Goal: Information Seeking & Learning: Learn about a topic

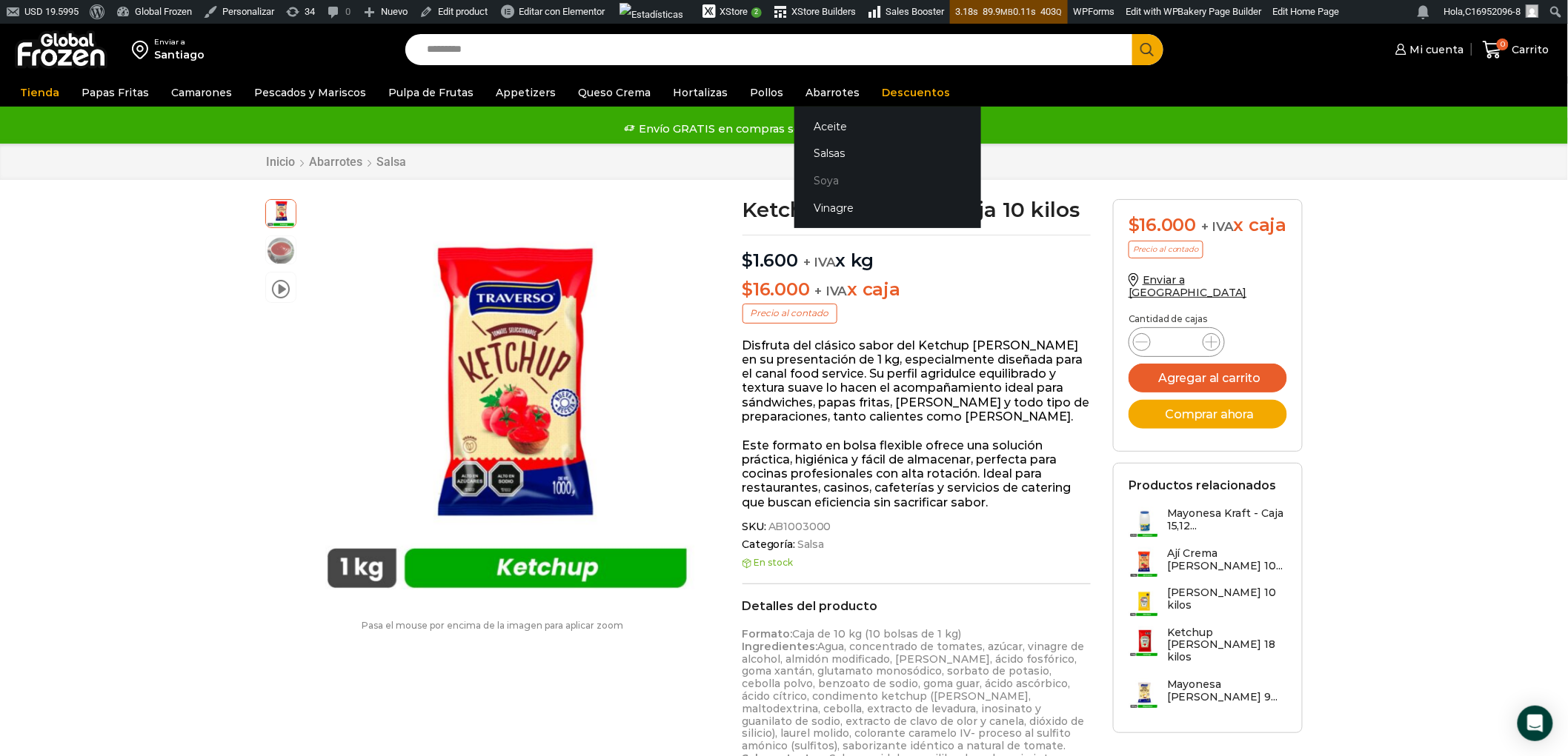
click at [818, 178] on link "Soya" at bounding box center [887, 181] width 186 height 27
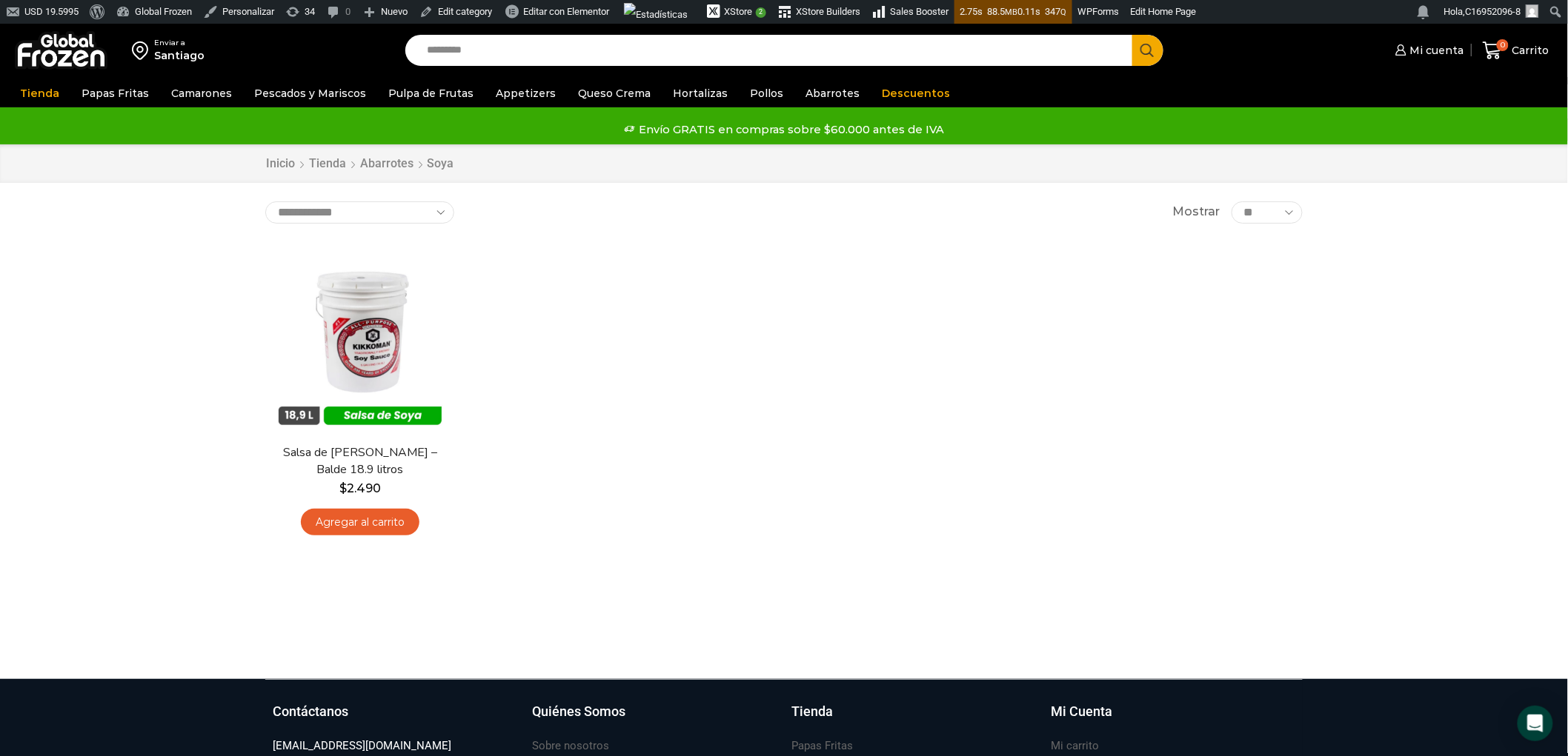
click at [931, 393] on div "En stock Vista Rápida Salsa de Soya Kikkoman – Balde 18.9 litros $ 2.490 Agrega…" at bounding box center [784, 394] width 1060 height 323
click at [358, 313] on img at bounding box center [360, 333] width 191 height 191
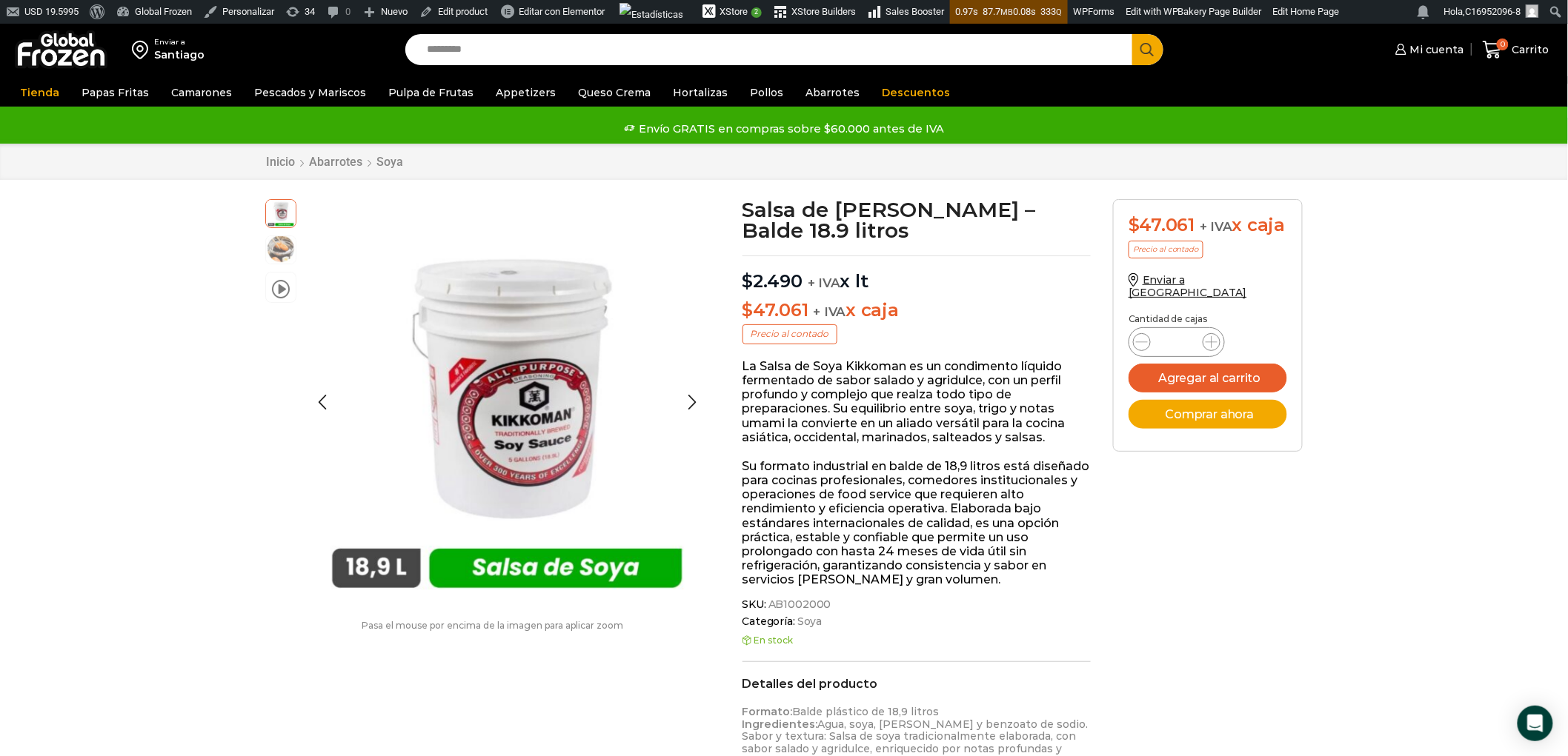
click at [277, 253] on img at bounding box center [281, 249] width 30 height 30
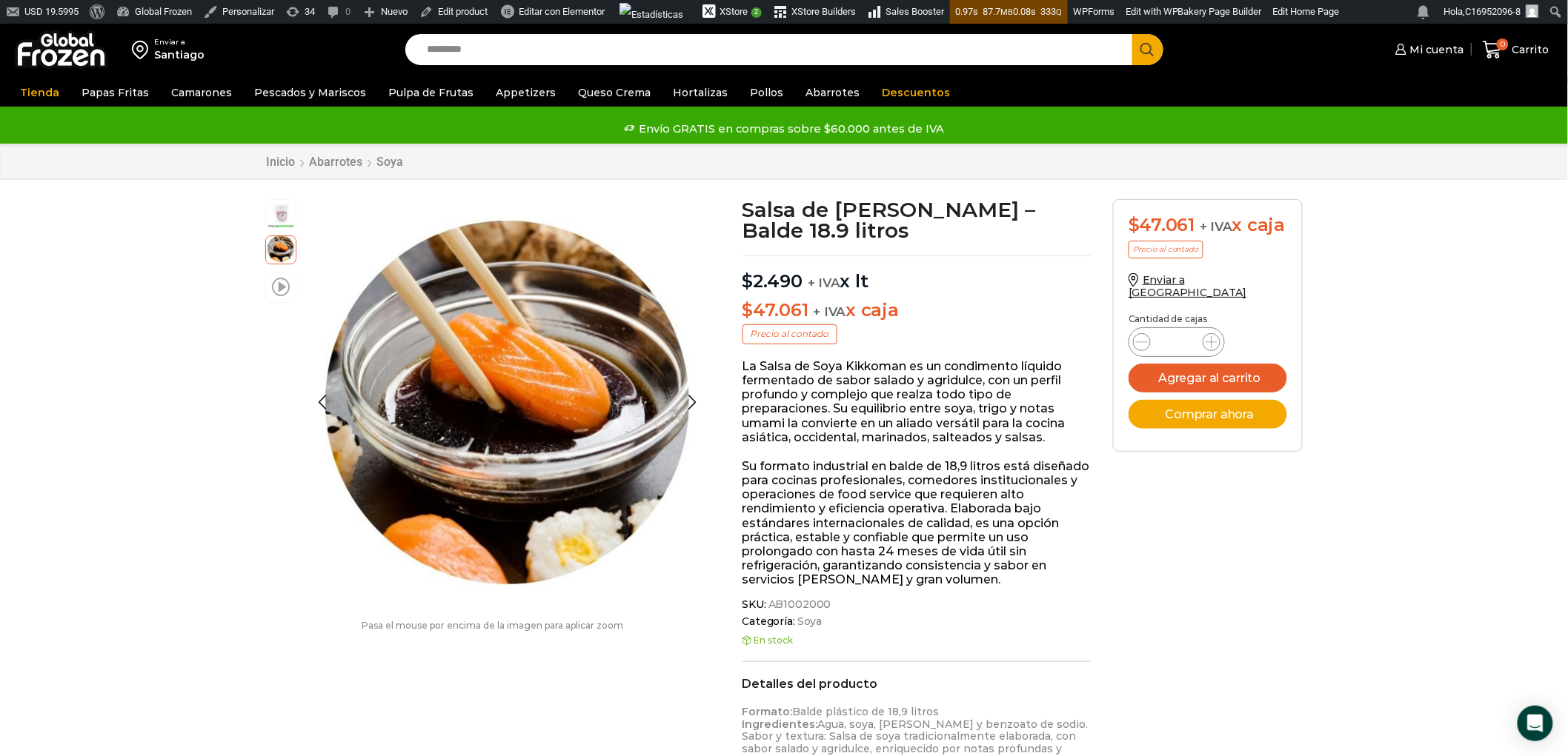
click at [279, 284] on span at bounding box center [281, 286] width 18 height 20
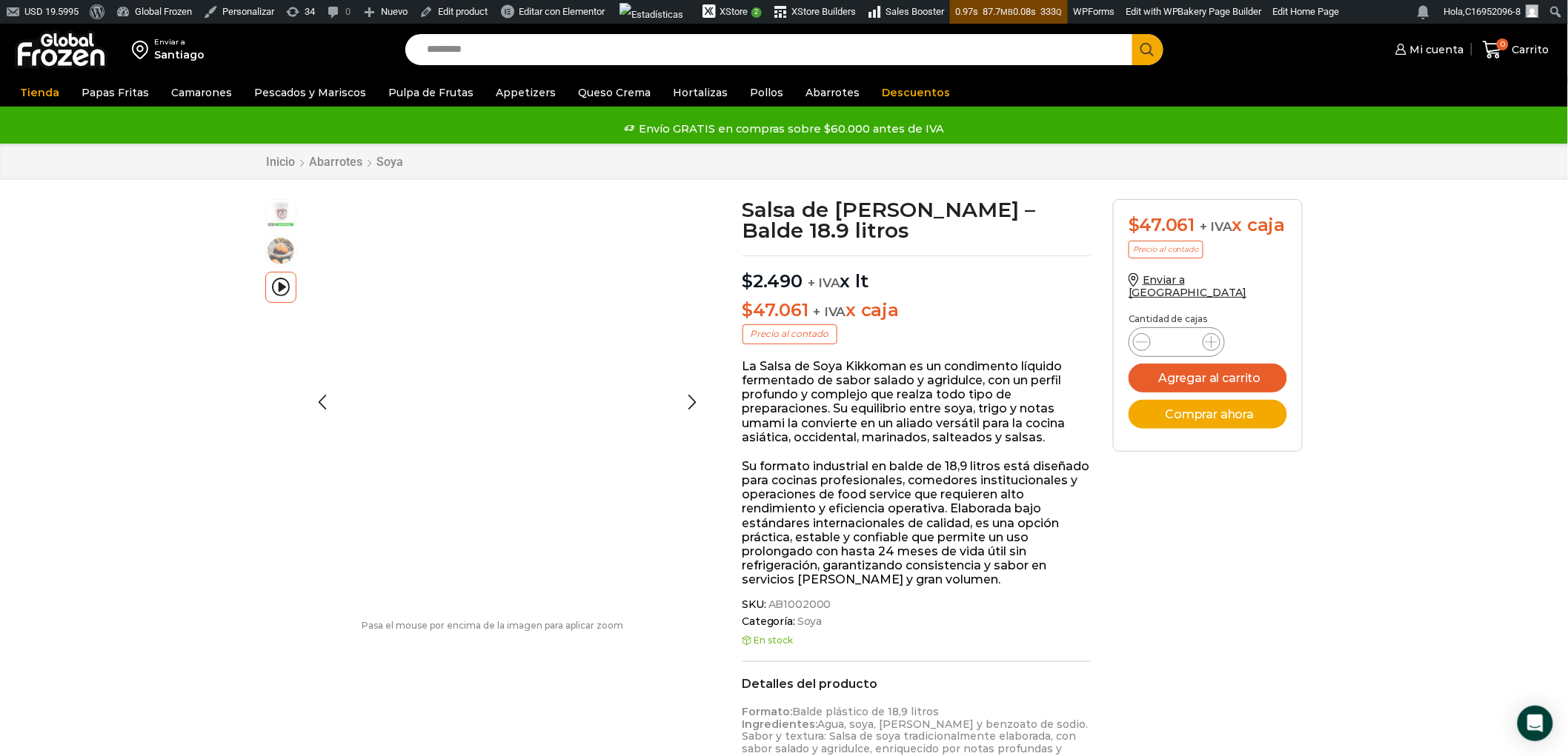
click at [286, 217] on img at bounding box center [281, 213] width 30 height 30
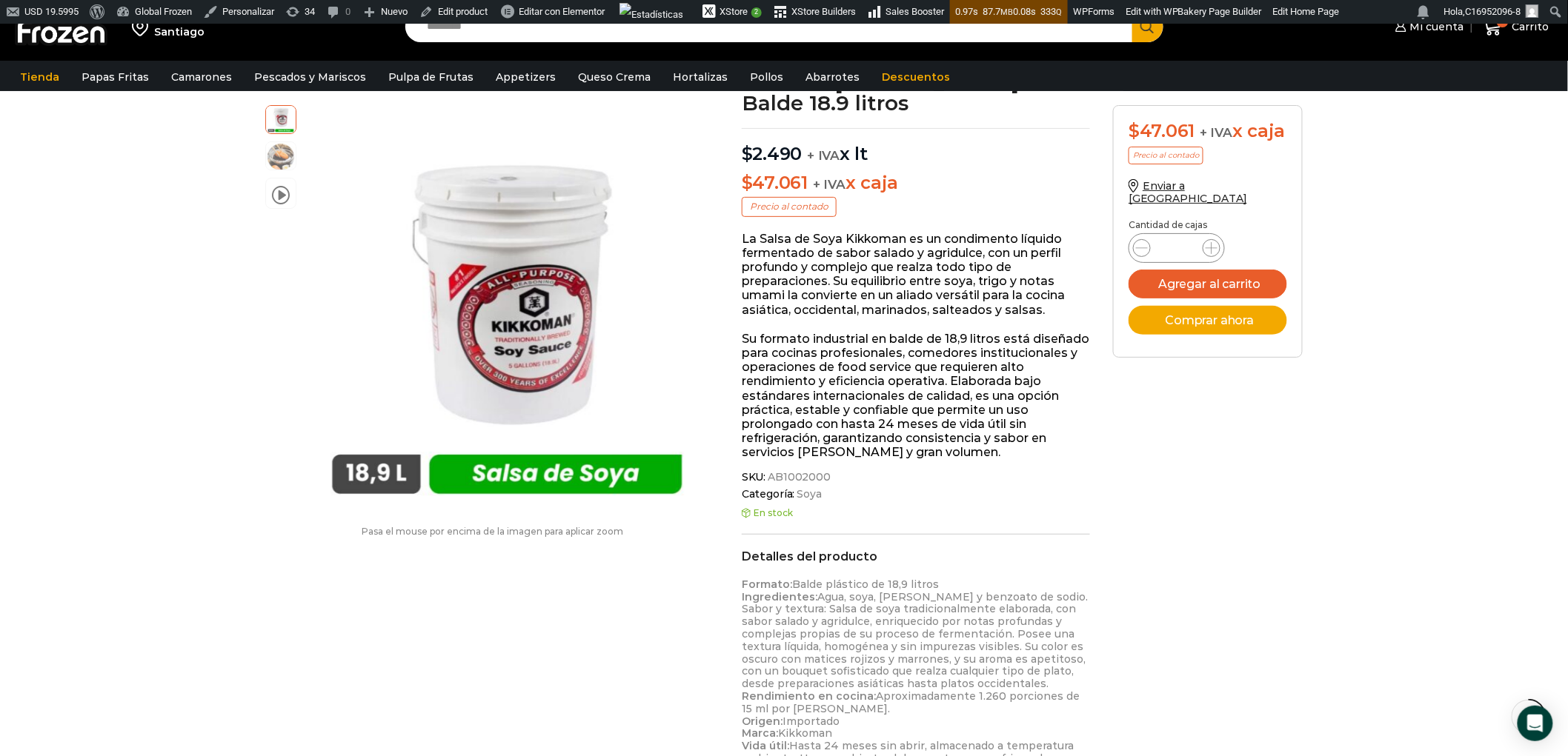
scroll to position [165, 0]
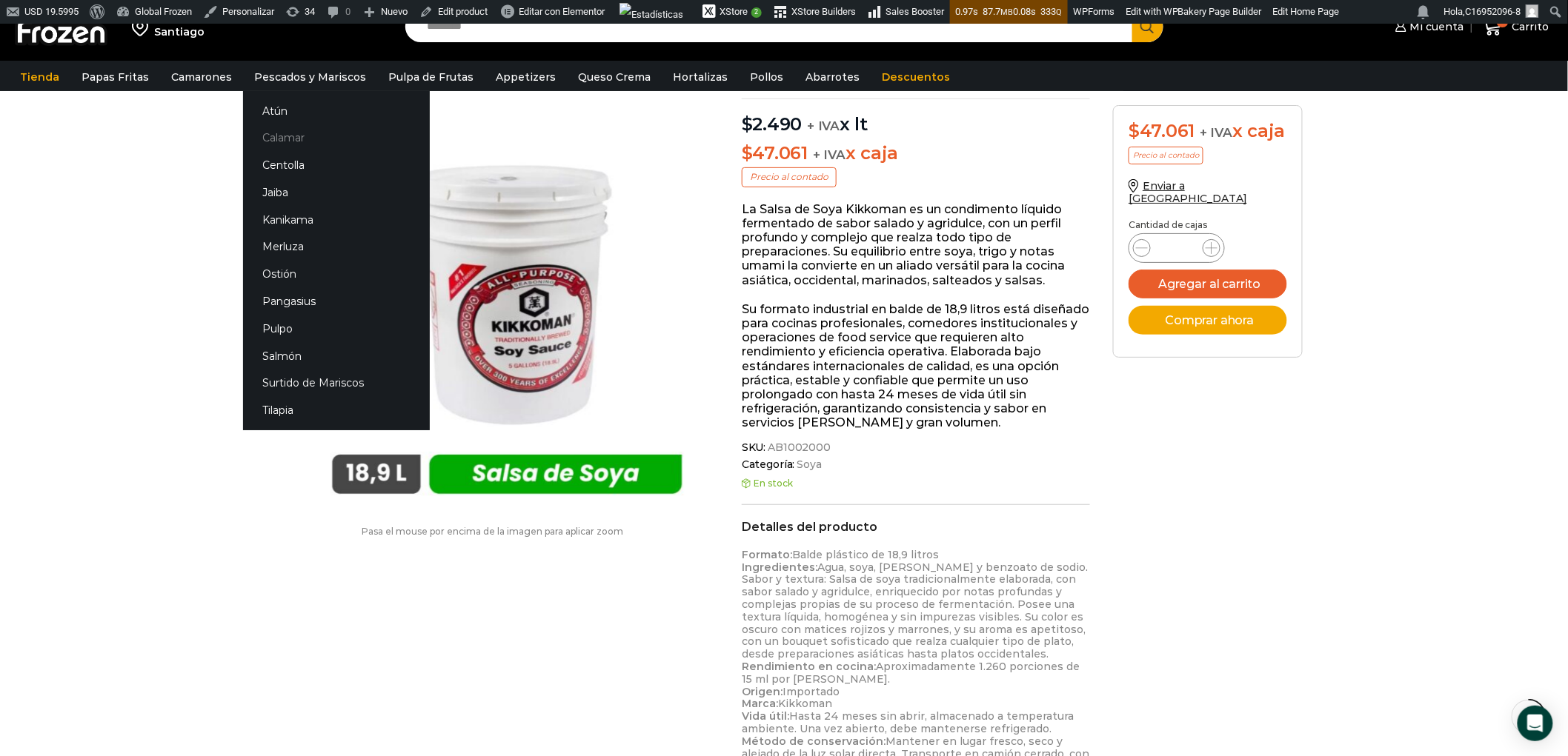
click at [293, 142] on link "Calamar" at bounding box center [335, 138] width 186 height 27
